Goal: Information Seeking & Learning: Learn about a topic

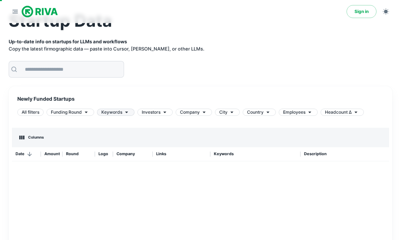
scroll to position [31, 0]
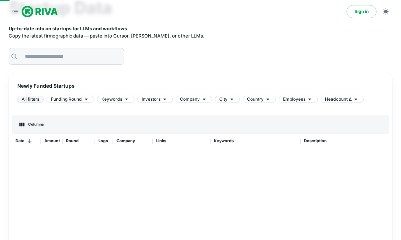
click at [27, 99] on span "All filters" at bounding box center [31, 99] width 26 height 6
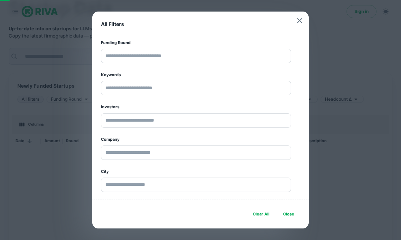
click at [27, 99] on div "All Filters Funding Round ​ Keywords ​ Investors ​ Company ​ City ​ Country ​ E…" at bounding box center [200, 120] width 401 height 240
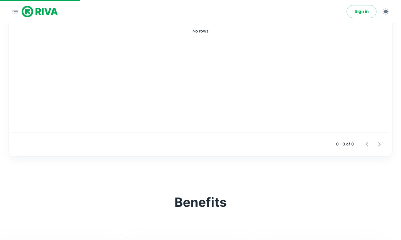
scroll to position [249, 0]
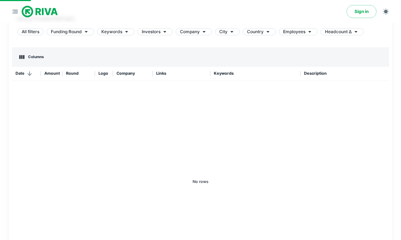
scroll to position [117, 0]
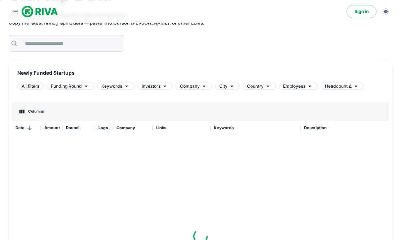
scroll to position [122, 0]
